Goal: Contribute content: Add original content to the website for others to see

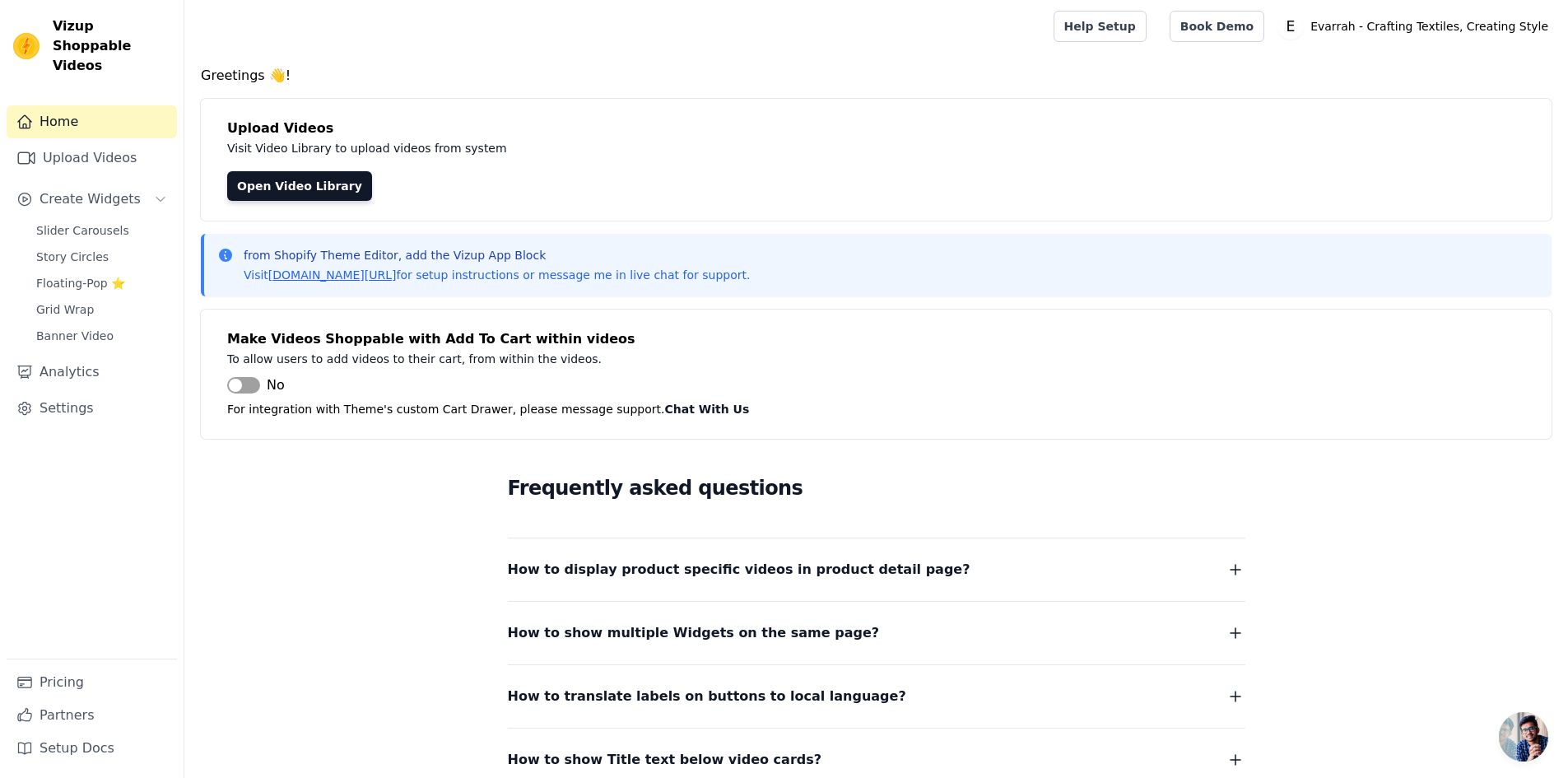
scroll to position [147, 0]
click at [70, 147] on link "Upload Videos" at bounding box center [92, 157] width 171 height 33
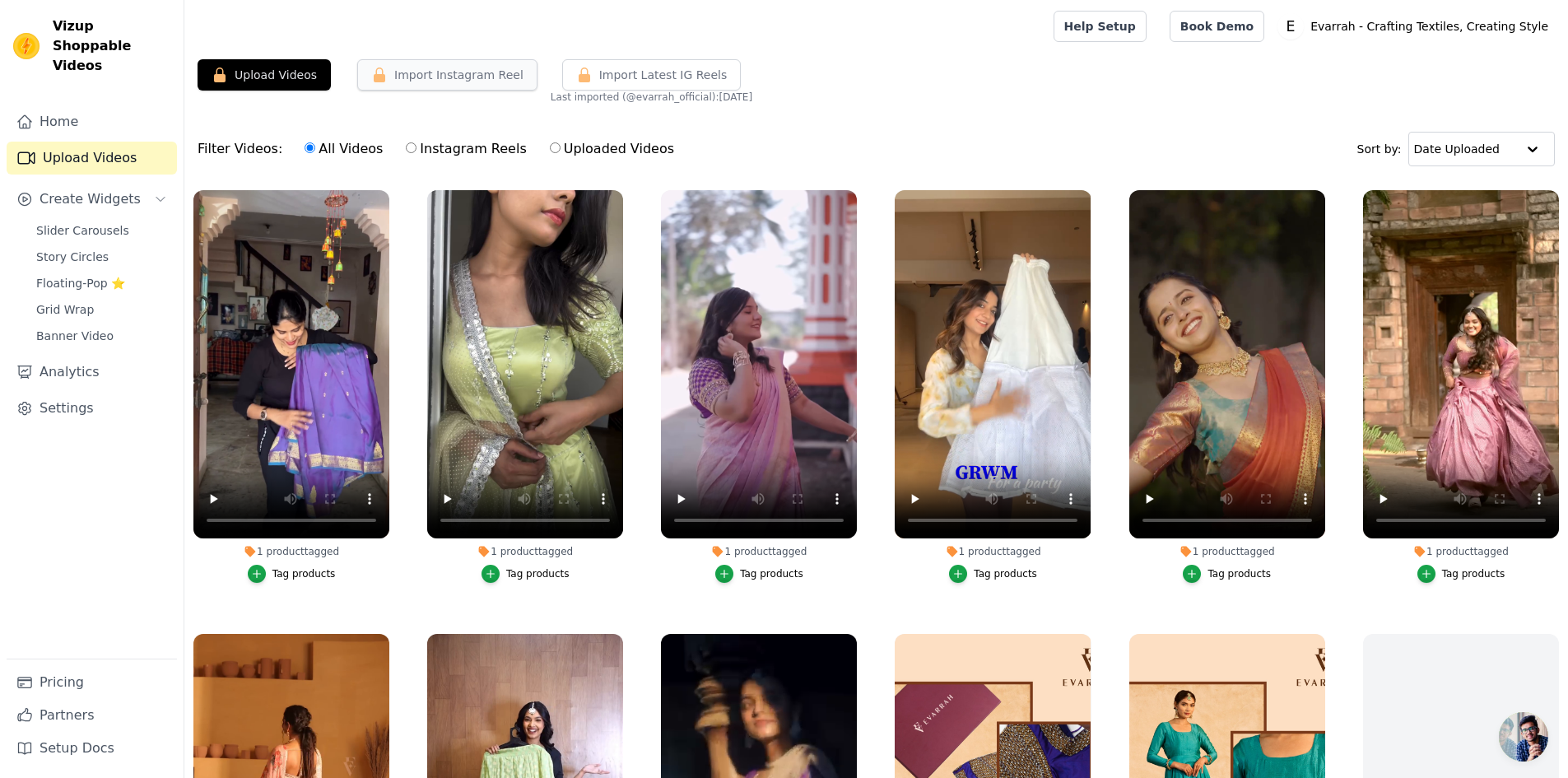
click at [478, 86] on button "Import Instagram Reel" at bounding box center [448, 74] width 180 height 31
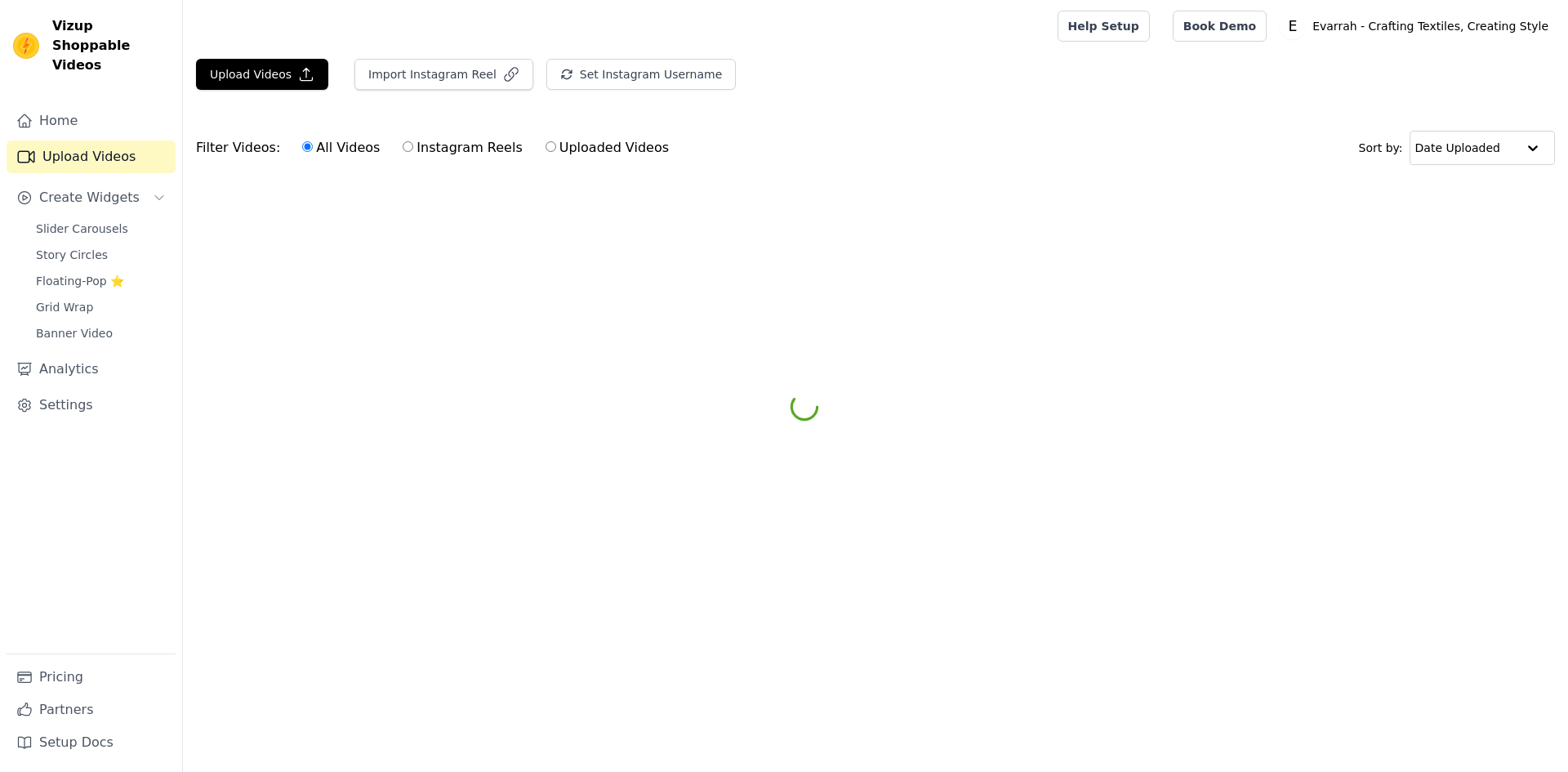
click at [441, 78] on button "Import Instagram Reel" at bounding box center [444, 73] width 179 height 31
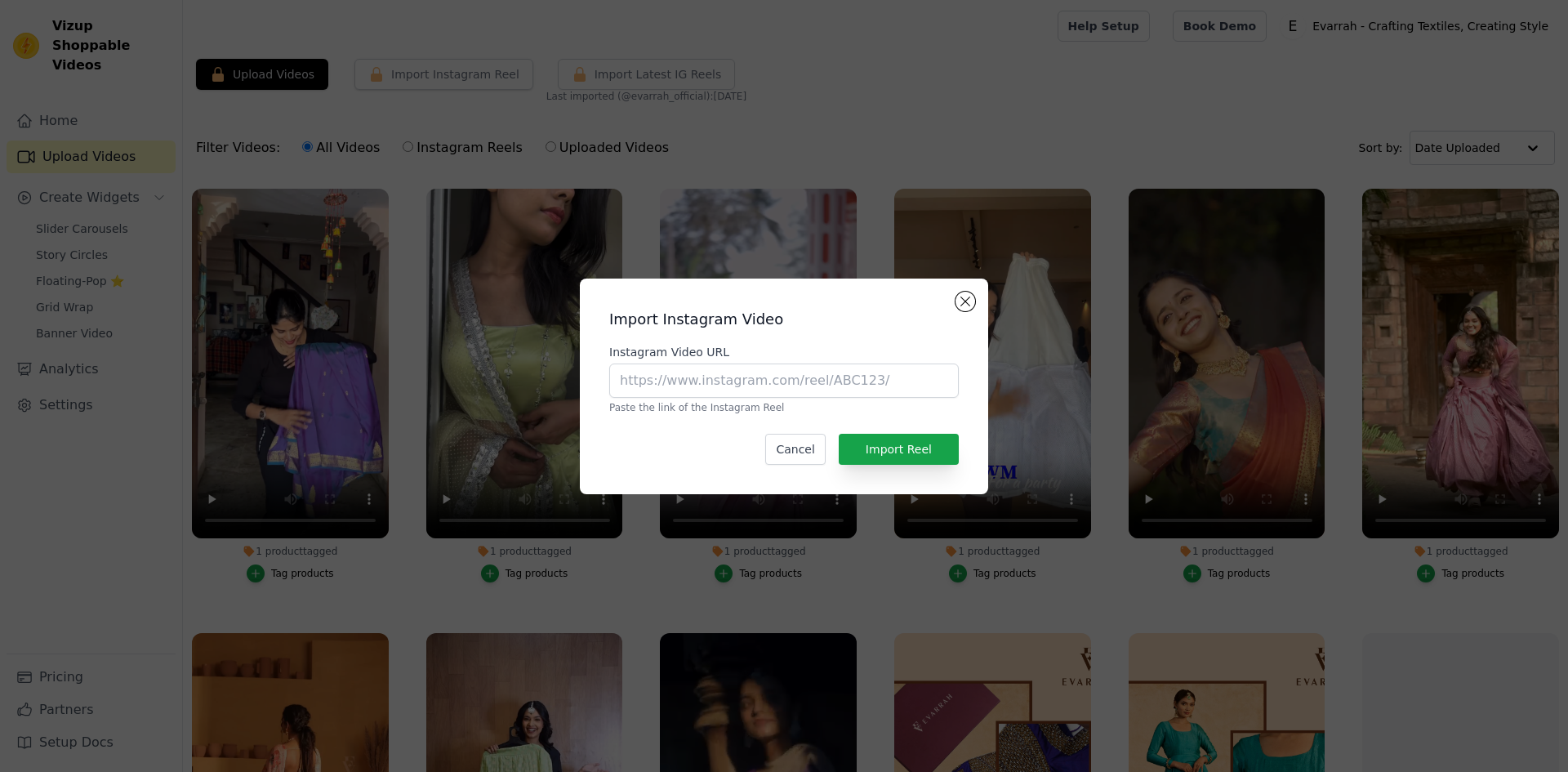
click at [778, 398] on div "Instagram Video URL Paste the link of the Instagram Reel" at bounding box center [784, 379] width 350 height 70
click at [768, 390] on input "Instagram Video URL" at bounding box center [784, 380] width 350 height 34
click at [955, 300] on div "Import Instagram Video Instagram Video URL Paste the link of the Instagram Reel…" at bounding box center [784, 386] width 408 height 215
click at [965, 300] on button "Close modal" at bounding box center [965, 300] width 19 height 19
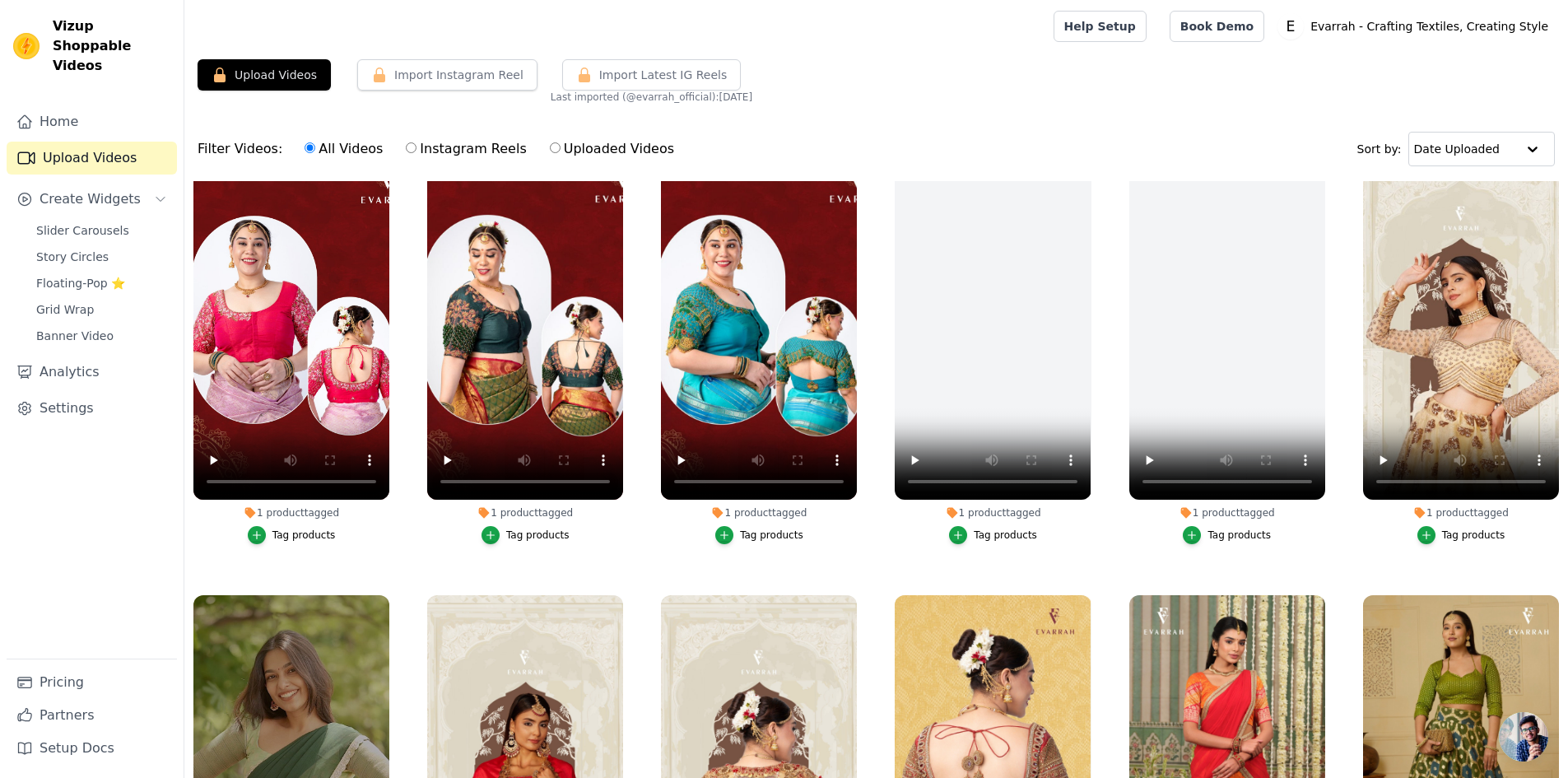
scroll to position [667, 0]
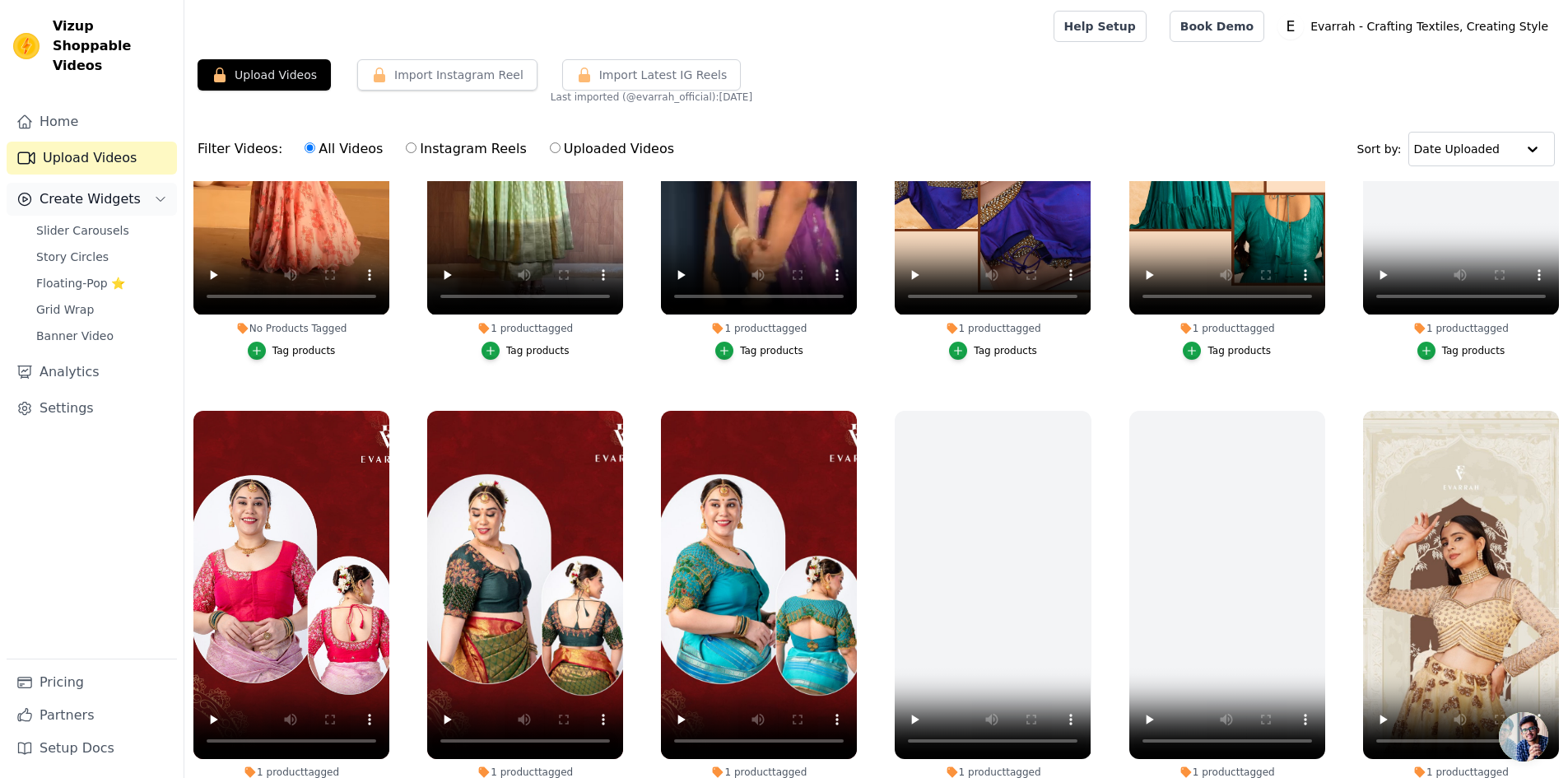
click at [114, 189] on span "Create Widgets" at bounding box center [90, 198] width 101 height 19
drag, startPoint x: 109, startPoint y: 370, endPoint x: 99, endPoint y: 363, distance: 12.2
click at [108, 370] on div "Home Upload Videos Create Widgets Slider Carousels Story Circles Floating-Pop ⭐…" at bounding box center [92, 381] width 171 height 553
click at [95, 356] on link "Analytics" at bounding box center [92, 372] width 171 height 33
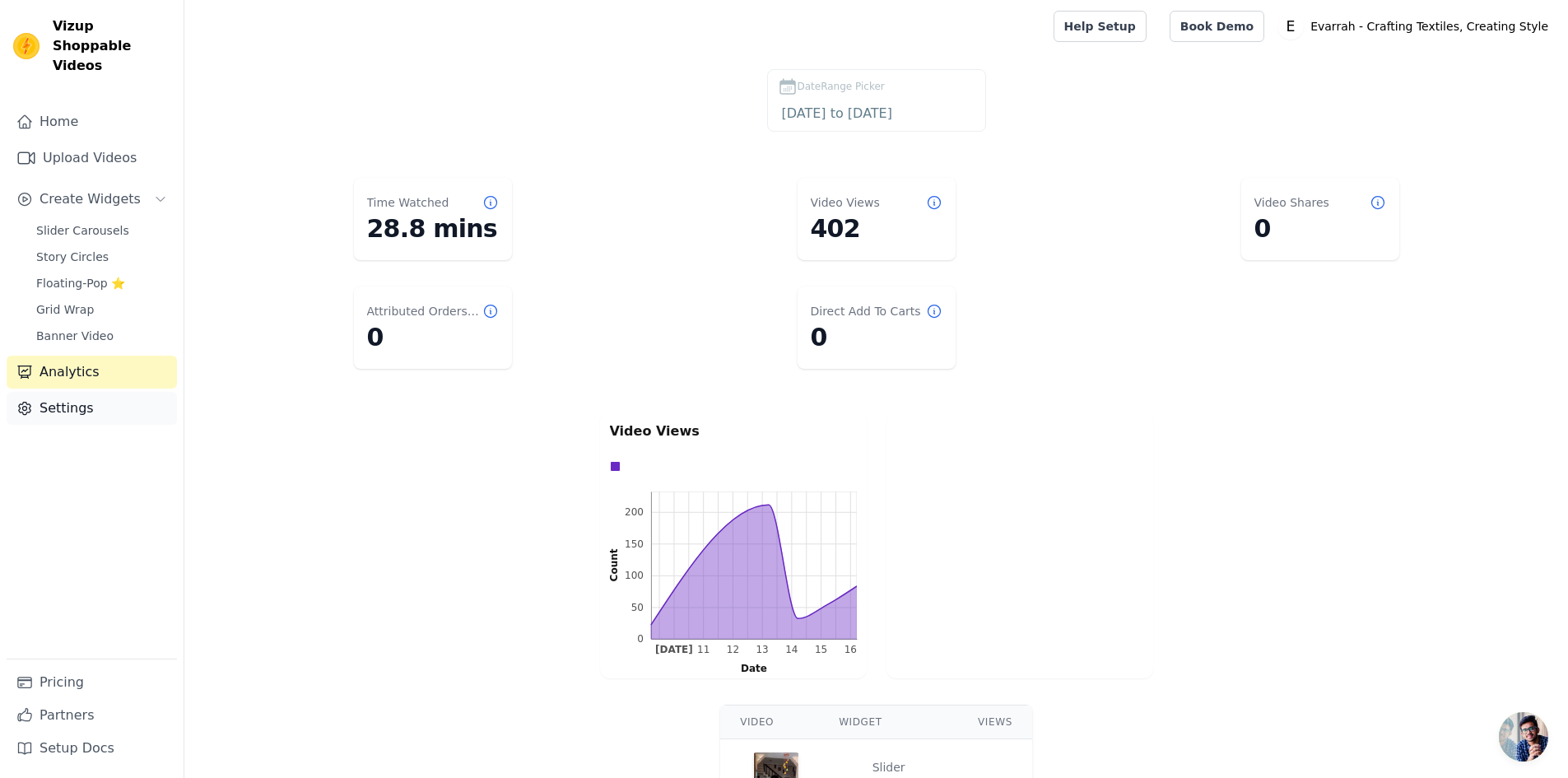
click at [104, 392] on link "Settings" at bounding box center [92, 408] width 171 height 33
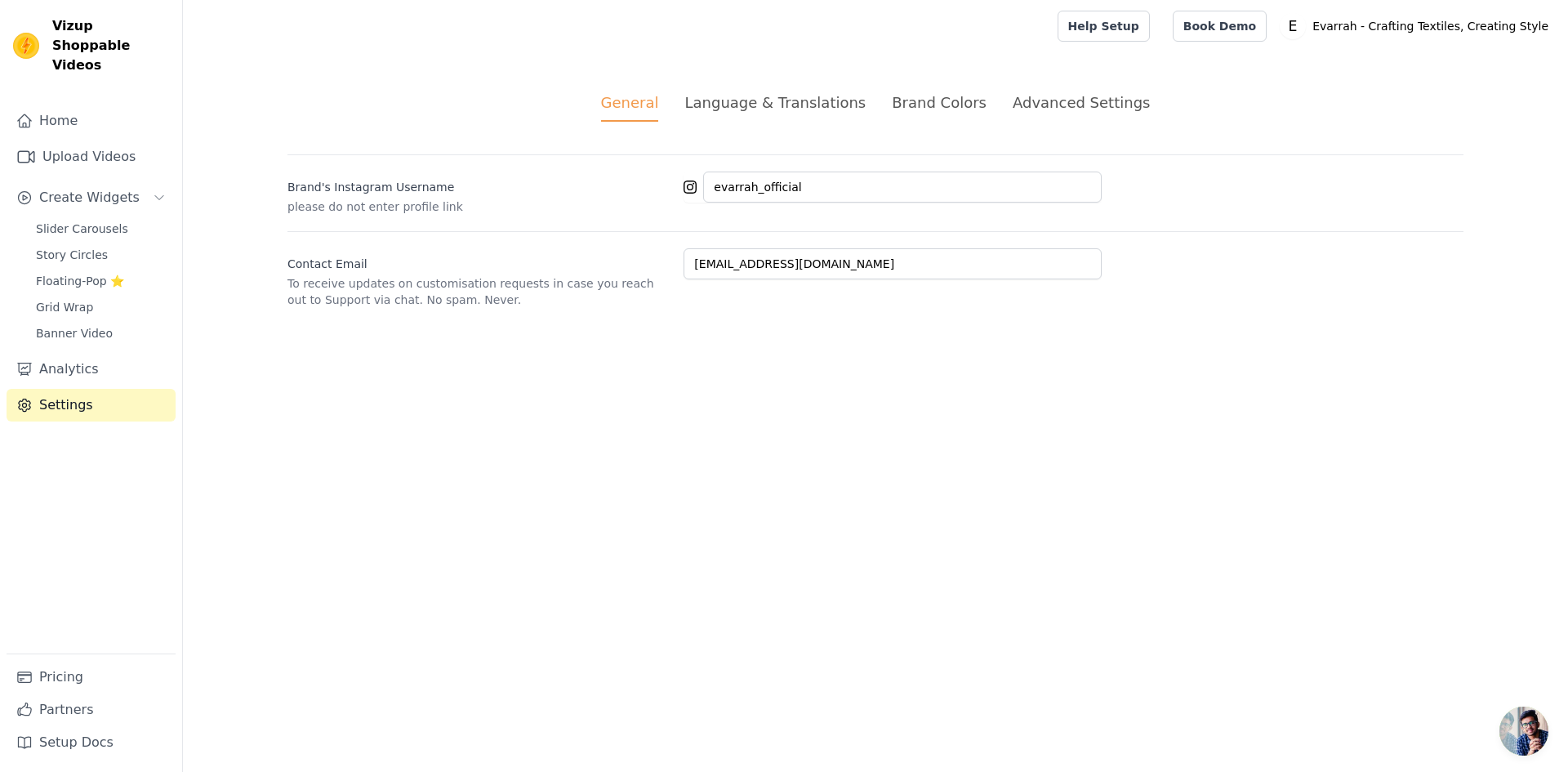
click at [1087, 98] on div "Advanced Settings" at bounding box center [1081, 103] width 137 height 22
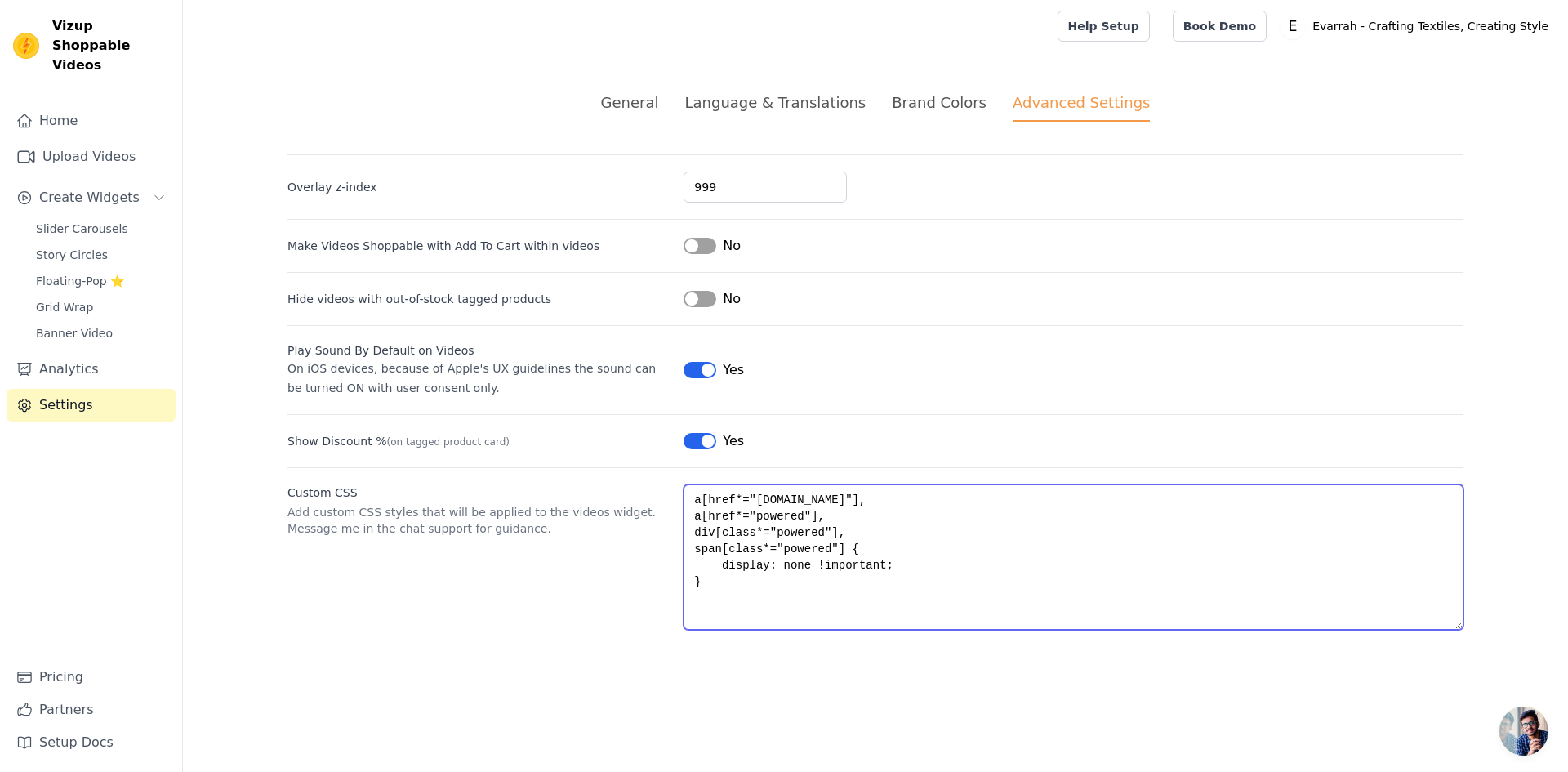
click at [738, 595] on textarea "a[href*="vizupcommerce.com"], a[href*="powered"], div[class*="powered"], span[c…" at bounding box center [1073, 557] width 779 height 145
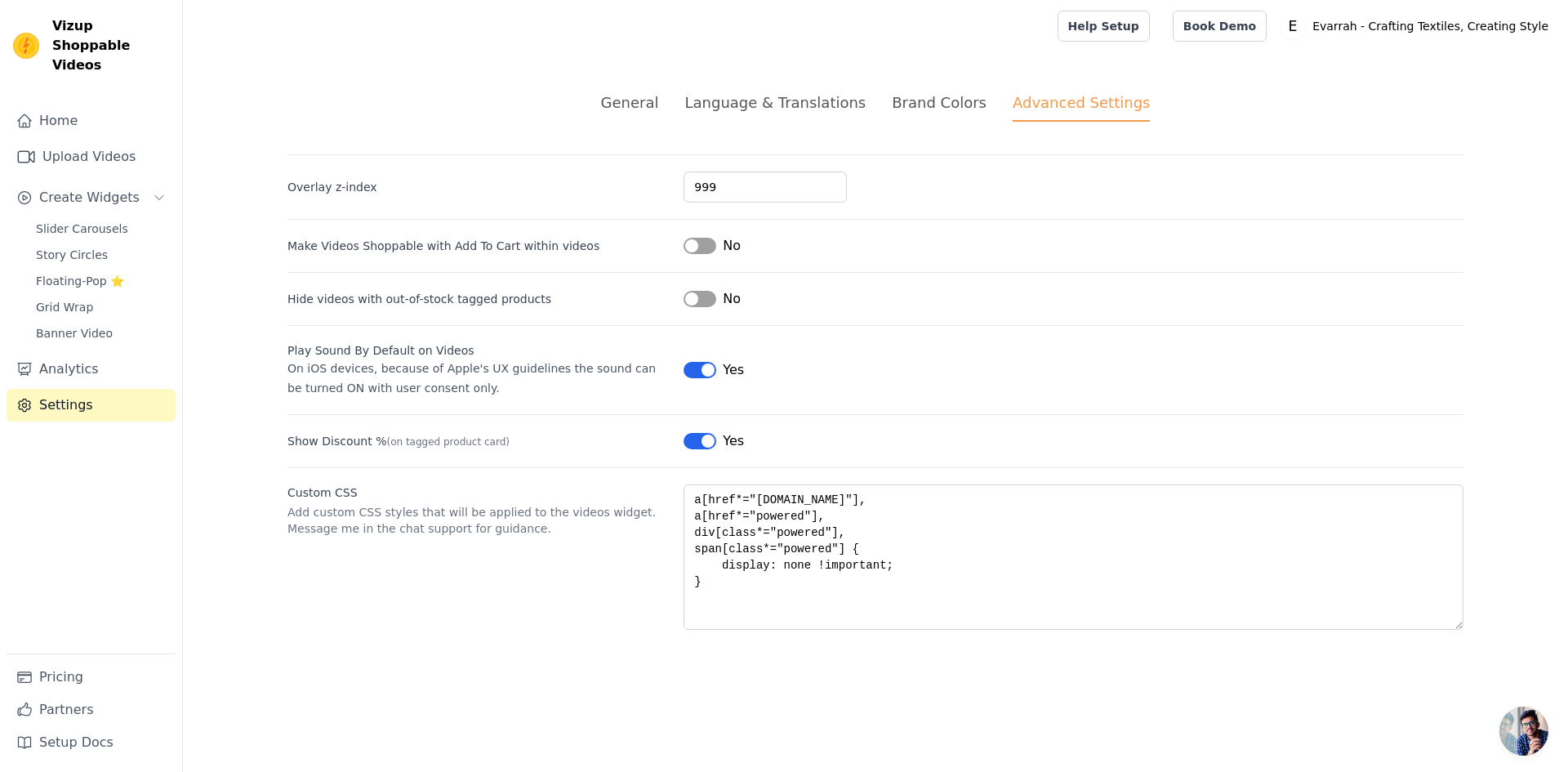
click at [585, 641] on div "General Language & Translations Brand Colors Advanced Settings unsaved changes …" at bounding box center [875, 361] width 1254 height 617
click at [103, 353] on link "Analytics" at bounding box center [91, 369] width 169 height 33
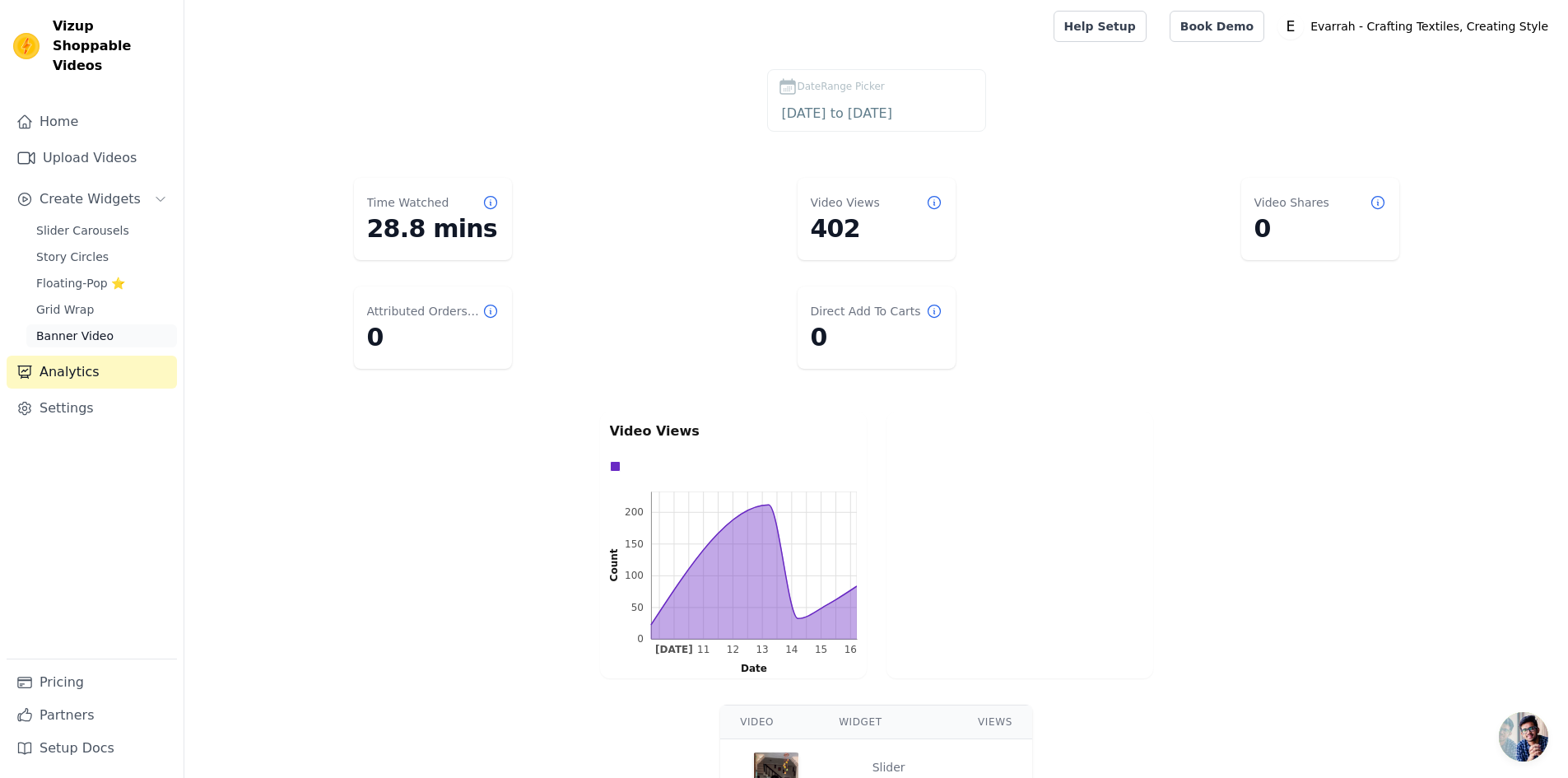
click at [73, 327] on span "Banner Video" at bounding box center [75, 336] width 77 height 17
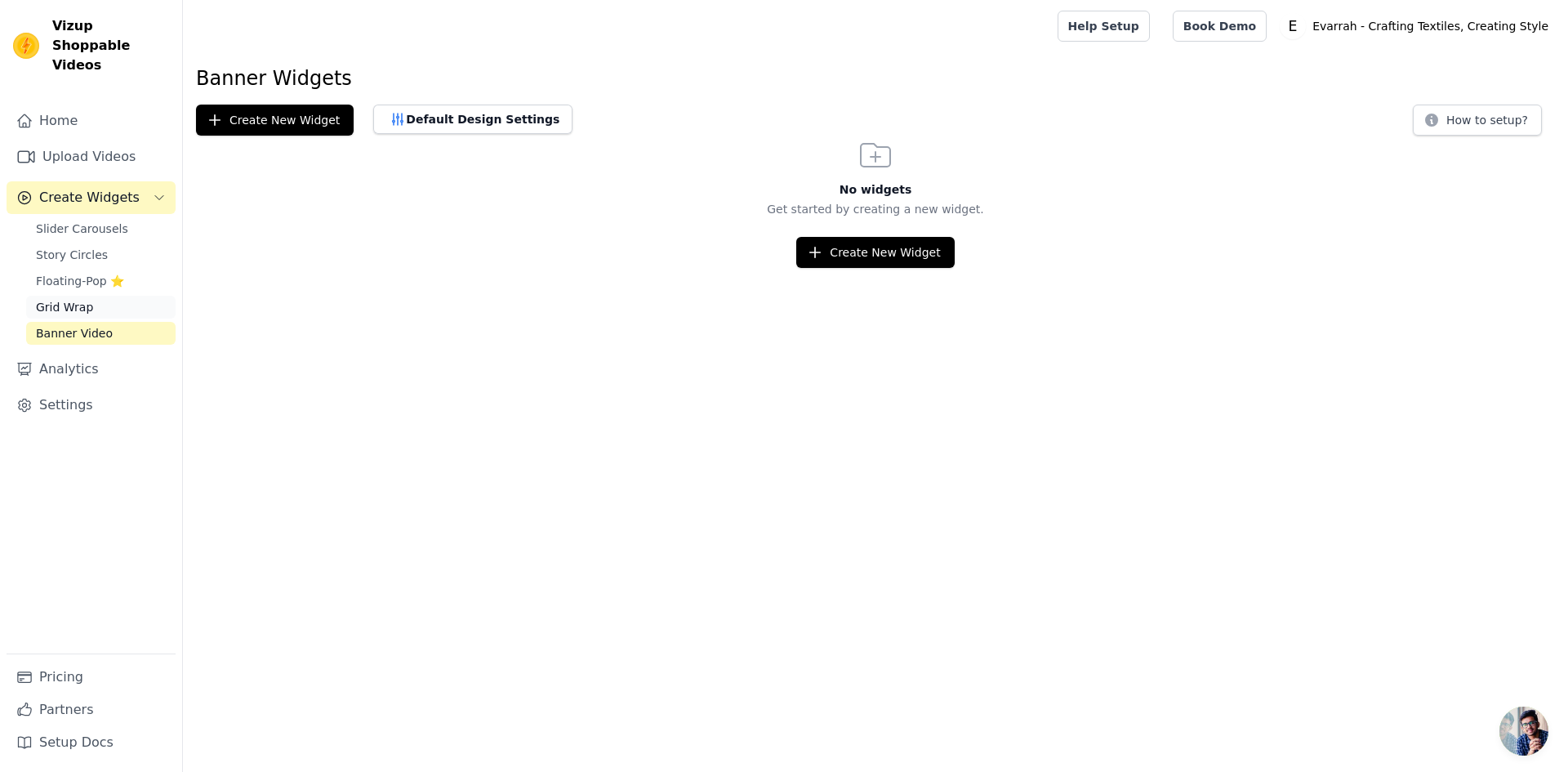
click at [92, 297] on link "Grid Wrap" at bounding box center [100, 306] width 149 height 23
click at [119, 273] on span "Floating-Pop ⭐" at bounding box center [80, 281] width 88 height 17
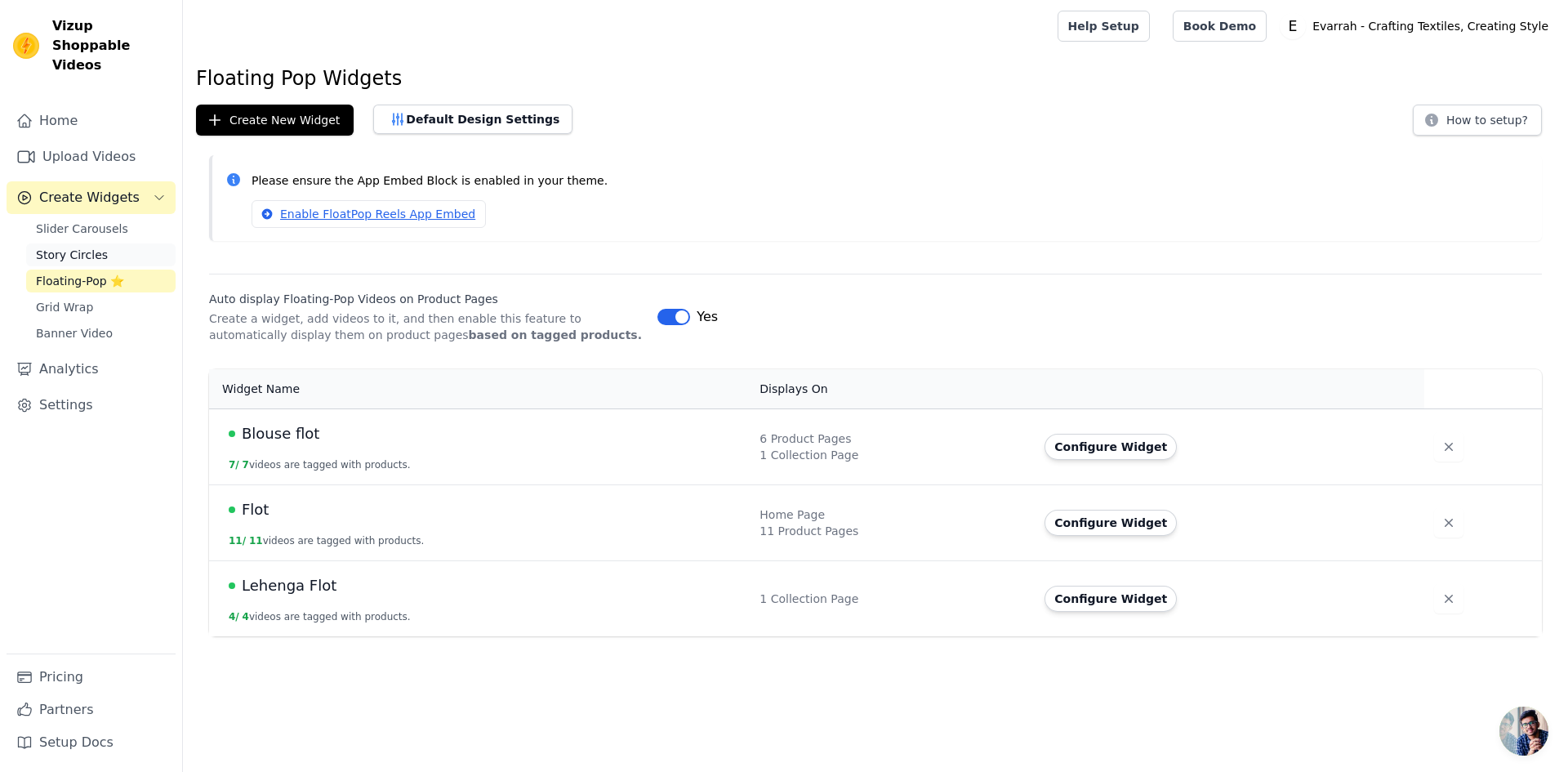
click at [134, 244] on link "Story Circles" at bounding box center [100, 255] width 149 height 23
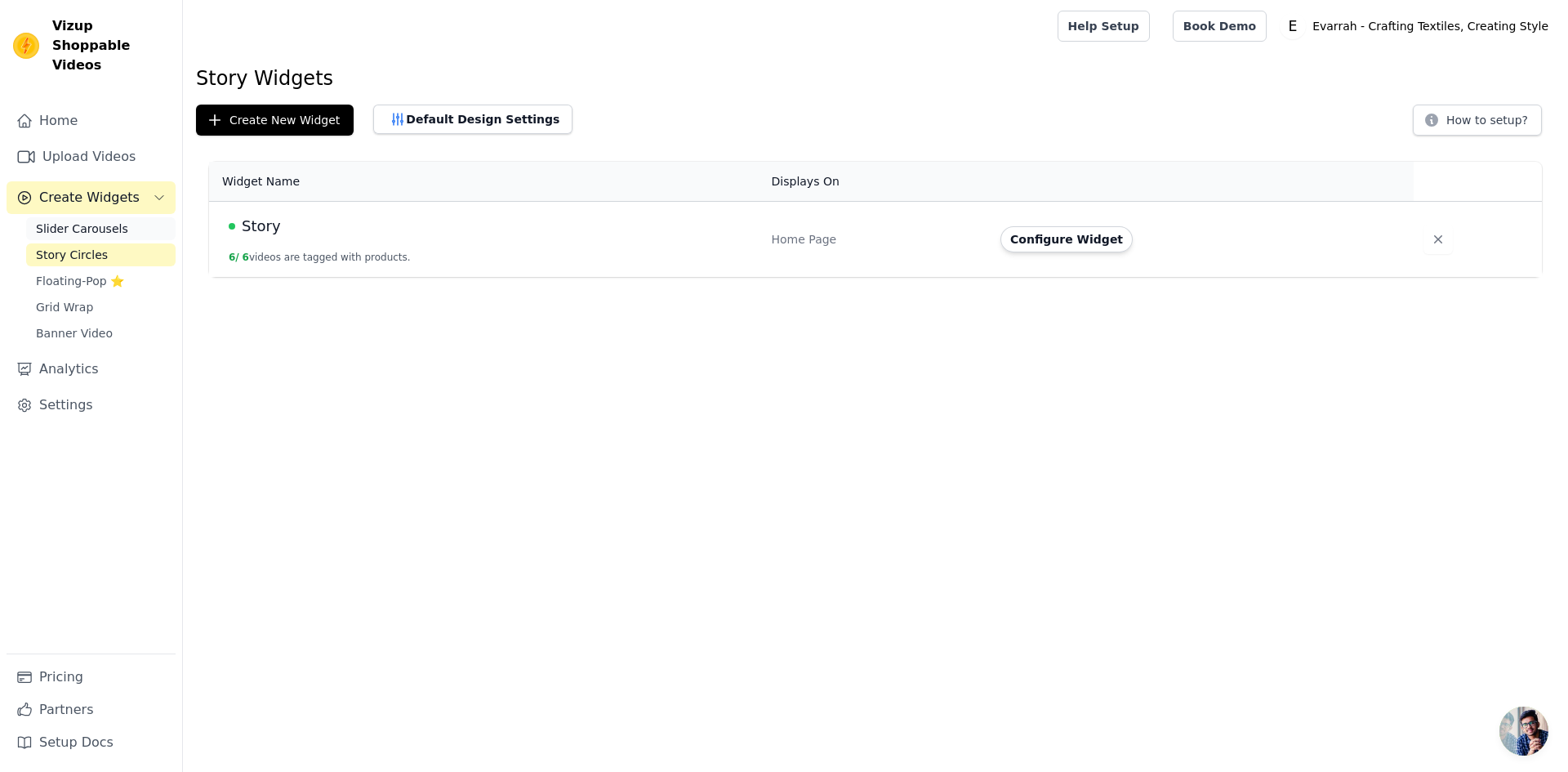
click at [116, 217] on link "Slider Carousels" at bounding box center [100, 228] width 149 height 23
click at [47, 140] on link "Upload Videos" at bounding box center [91, 156] width 169 height 33
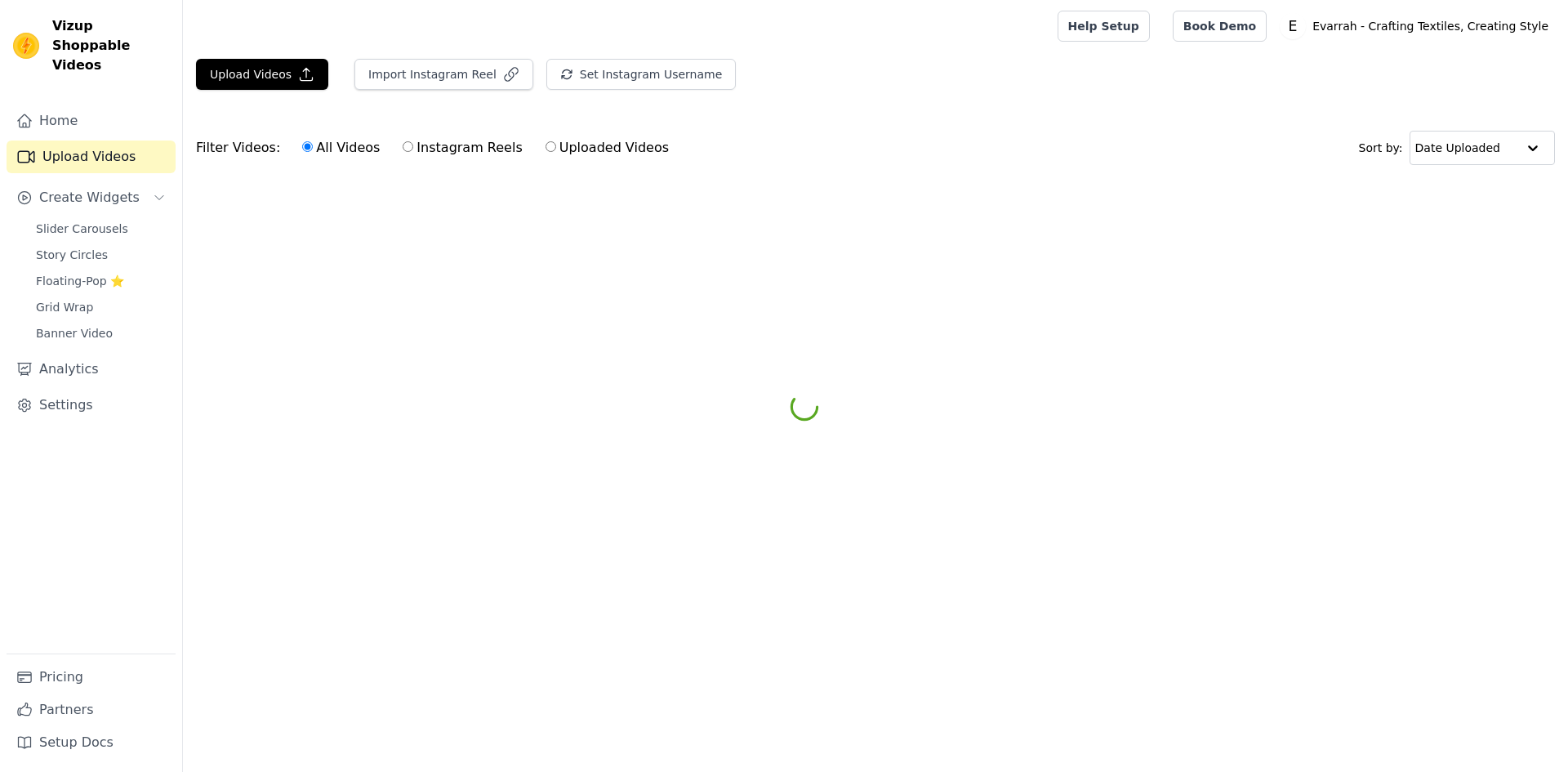
click at [280, 77] on button "Upload Videos" at bounding box center [262, 73] width 133 height 31
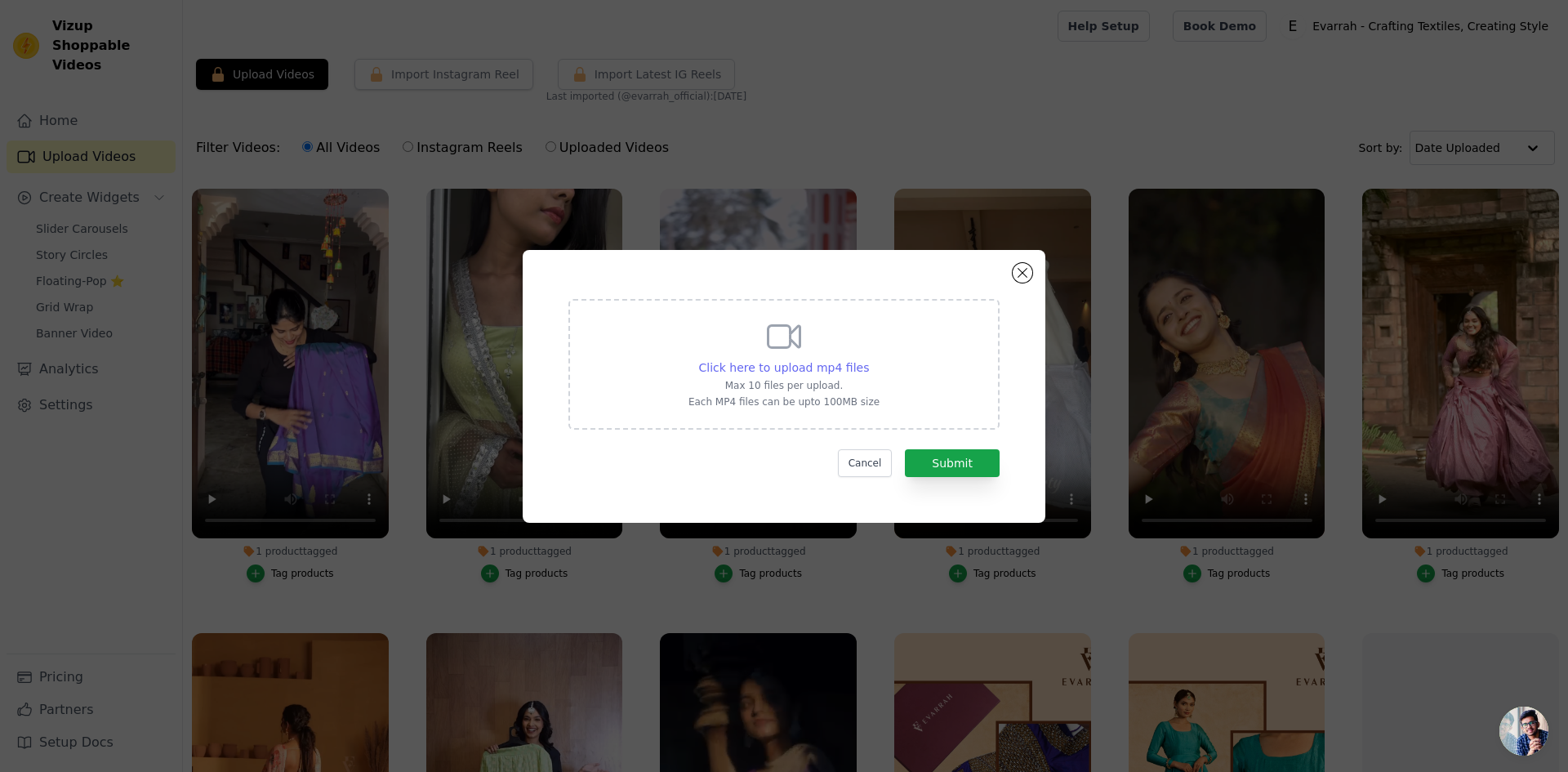
click at [800, 367] on span "Click here to upload mp4 files" at bounding box center [784, 367] width 170 height 13
click at [868, 360] on input "Click here to upload mp4 files Max 10 files per upload. Each MP4 files can be u…" at bounding box center [868, 359] width 1 height 1
click at [1020, 277] on button "Close modal" at bounding box center [1021, 272] width 19 height 19
